Goal: Task Accomplishment & Management: Manage account settings

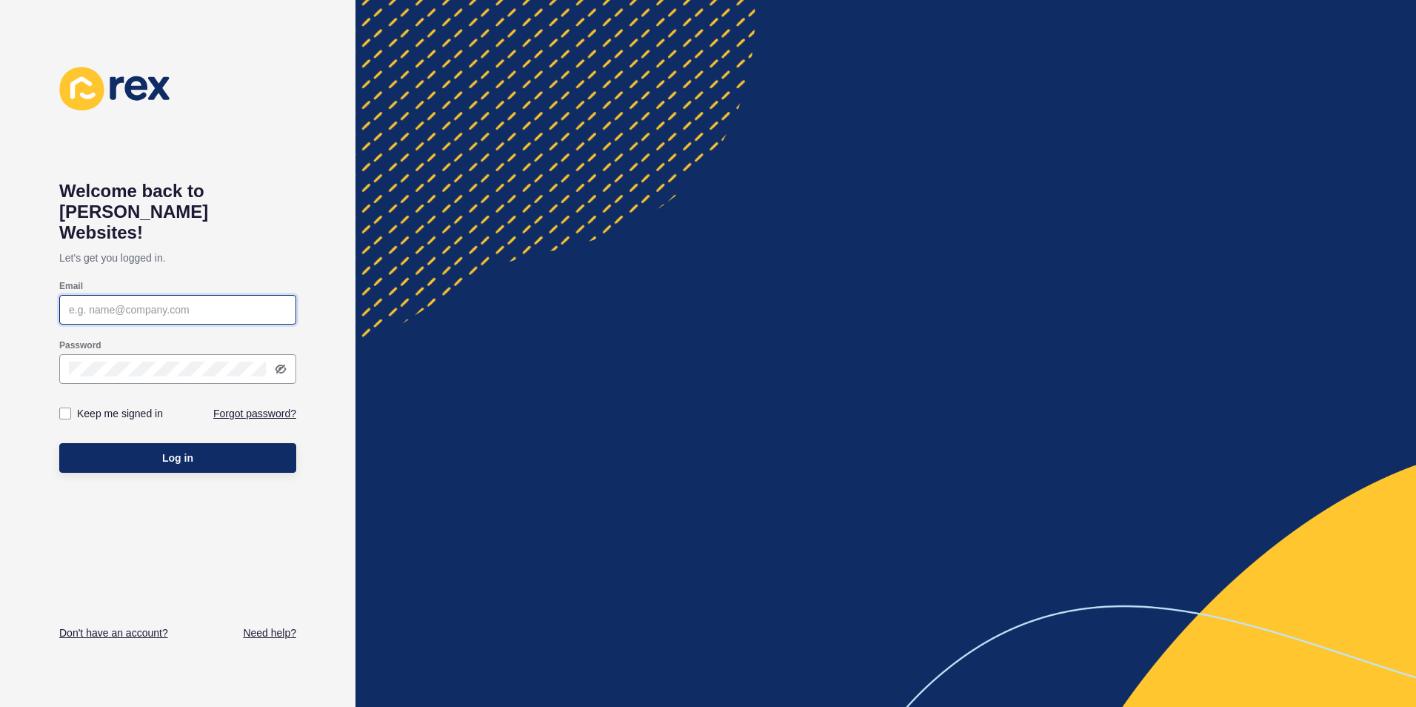
click at [140, 302] on input "Email" at bounding box center [178, 309] width 218 height 15
type input "[EMAIL_ADDRESS][DOMAIN_NAME]"
click at [201, 443] on button "Log in" at bounding box center [177, 458] width 237 height 30
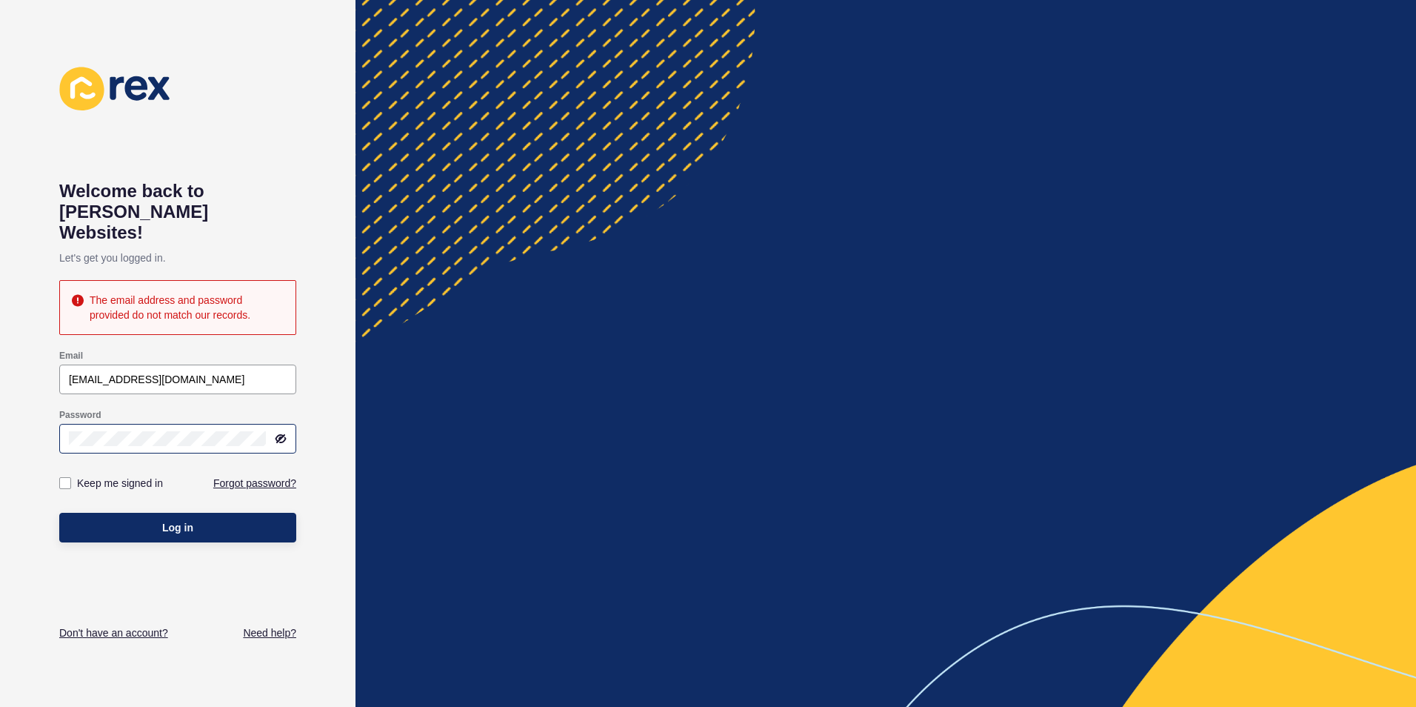
click at [283, 433] on icon at bounding box center [281, 439] width 12 height 12
click at [253, 513] on button "Log in" at bounding box center [177, 528] width 237 height 30
click at [141, 513] on button "Log in" at bounding box center [177, 528] width 237 height 30
click at [151, 513] on button "Log in" at bounding box center [177, 528] width 237 height 30
click at [284, 428] on div at bounding box center [177, 439] width 237 height 30
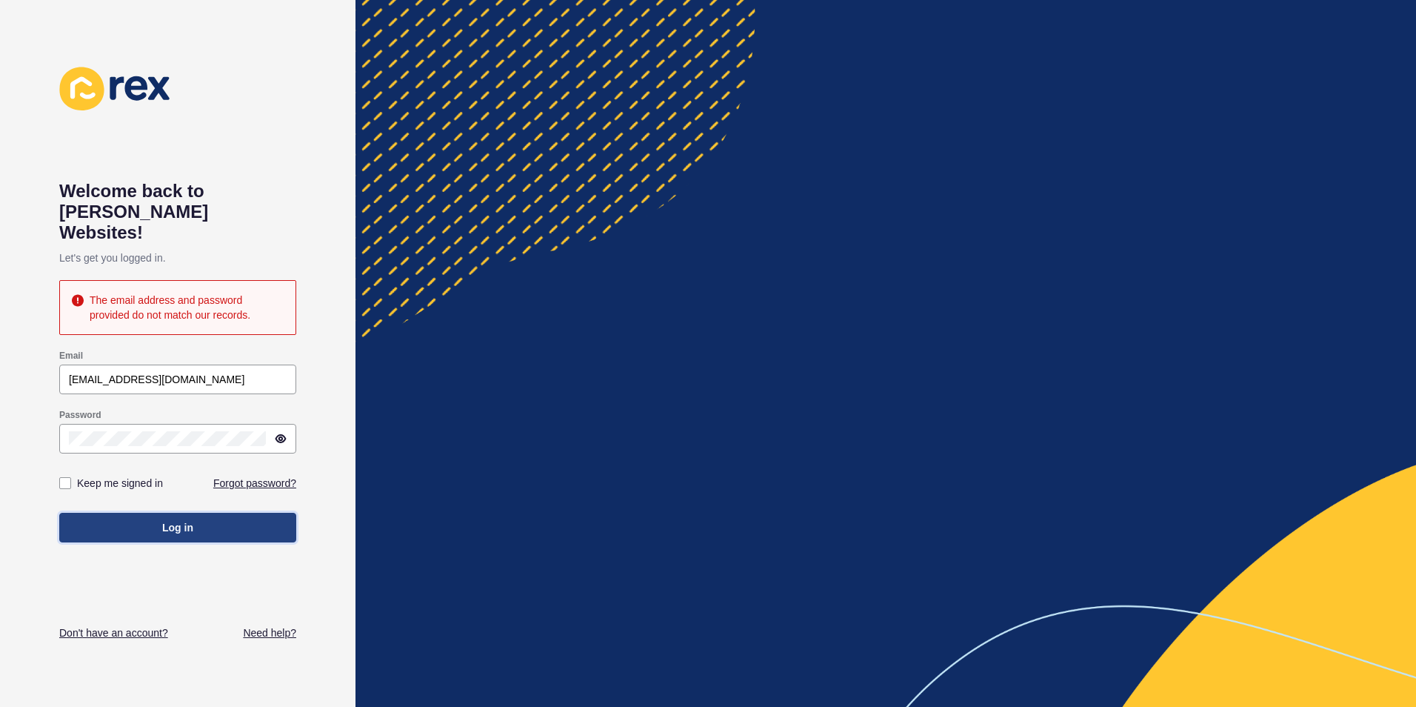
click at [201, 513] on button "Log in" at bounding box center [177, 528] width 237 height 30
click at [114, 513] on button "Log in" at bounding box center [177, 528] width 237 height 30
click at [166, 520] on span "Log in" at bounding box center [177, 527] width 31 height 15
click at [159, 513] on button "Log in" at bounding box center [177, 528] width 237 height 30
